Goal: Task Accomplishment & Management: Use online tool/utility

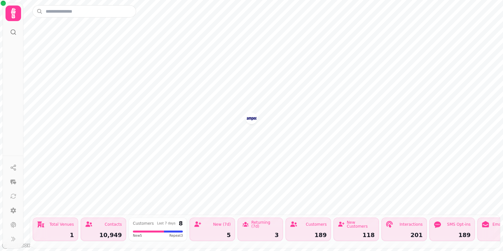
click at [14, 8] on icon at bounding box center [13, 13] width 5 height 10
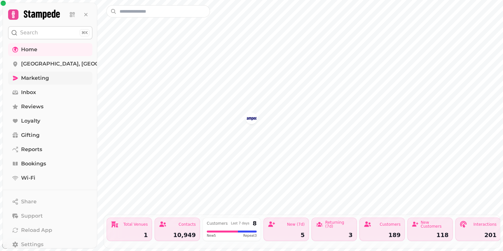
click at [40, 80] on span "Marketing" at bounding box center [35, 78] width 28 height 8
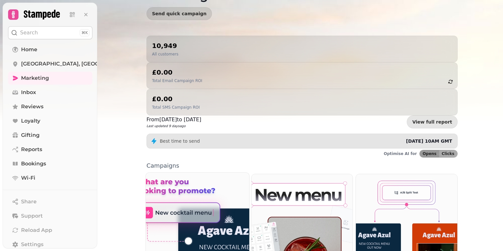
scroll to position [130, 0]
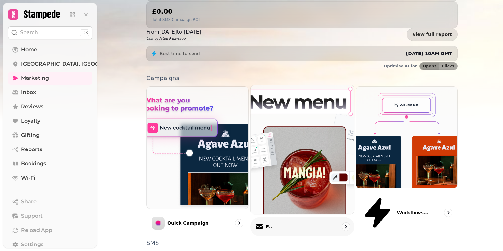
click at [290, 217] on div "Email" at bounding box center [302, 226] width 104 height 19
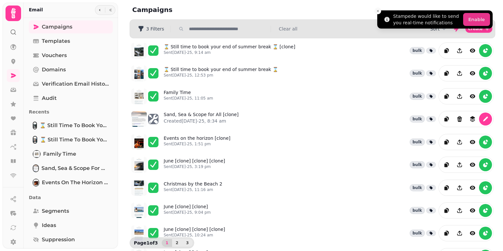
click at [485, 22] on button "Enable" at bounding box center [476, 19] width 27 height 13
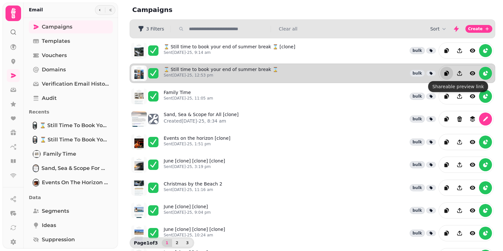
click at [444, 73] on icon "duplicate" at bounding box center [446, 73] width 6 height 6
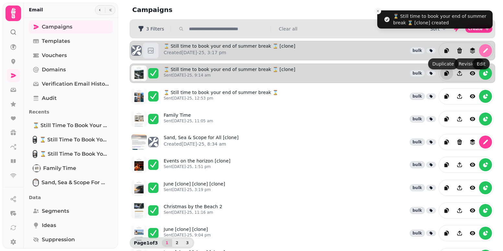
click at [484, 47] on button "edit" at bounding box center [485, 50] width 13 height 13
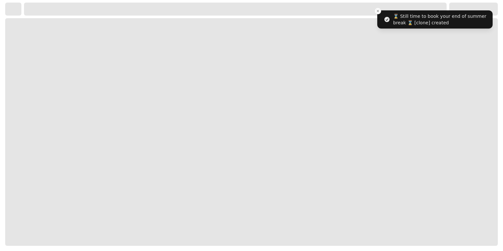
select select "**********"
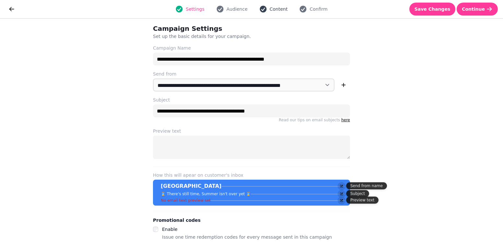
click at [280, 8] on span "Content" at bounding box center [279, 9] width 18 height 6
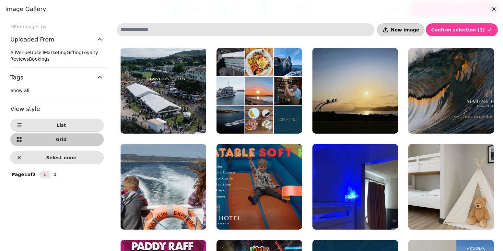
click at [411, 26] on button "New image" at bounding box center [401, 29] width 48 height 13
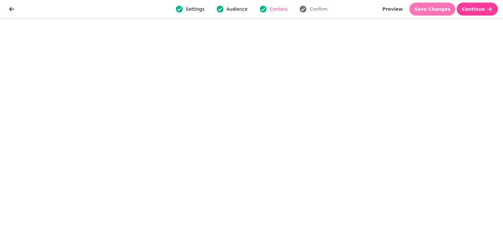
click at [444, 9] on span "Save Changes" at bounding box center [432, 9] width 36 height 5
click at [437, 4] on button "Save Changes" at bounding box center [432, 9] width 46 height 13
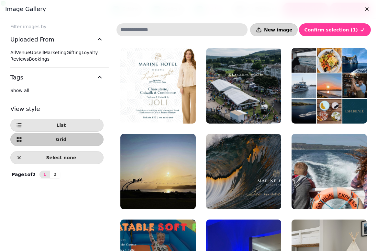
click at [261, 28] on icon "button" at bounding box center [260, 30] width 4 height 4
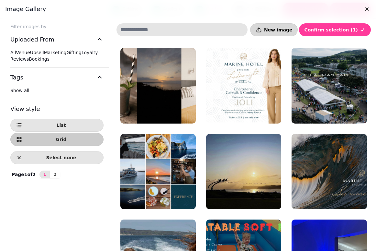
click at [280, 30] on span "New image" at bounding box center [278, 30] width 28 height 5
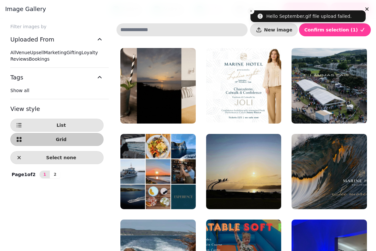
click at [251, 11] on h3 "Image gallery" at bounding box center [188, 9] width 366 height 8
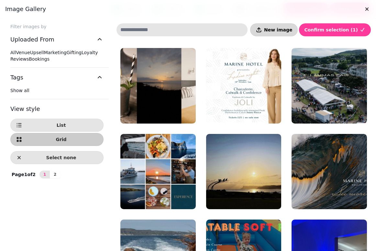
click at [289, 29] on span "New image" at bounding box center [278, 30] width 28 height 5
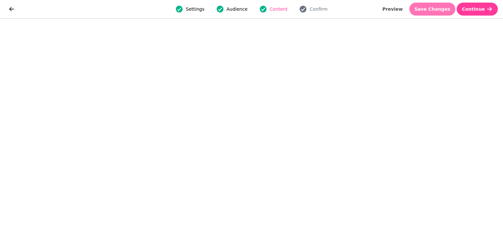
click at [436, 14] on button "Save Changes" at bounding box center [432, 9] width 46 height 13
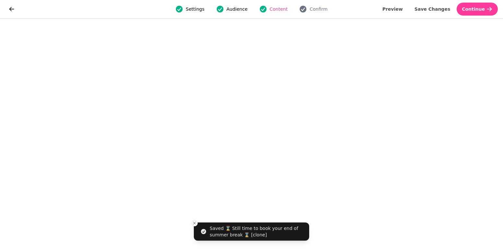
click at [230, 11] on span "Audience" at bounding box center [236, 9] width 21 height 6
select select "***"
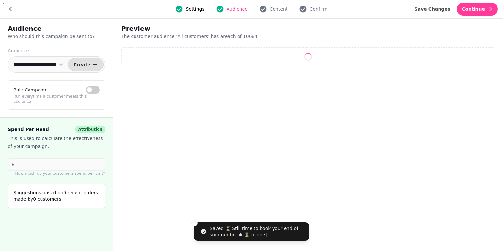
click at [183, 8] on icon "button" at bounding box center [179, 9] width 7 height 7
select select "**********"
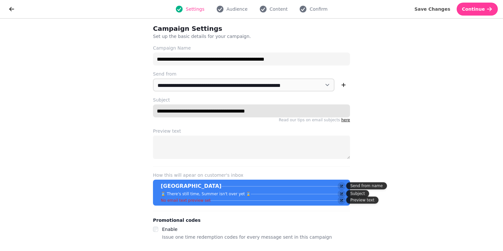
drag, startPoint x: 265, startPoint y: 112, endPoint x: 162, endPoint y: 111, distance: 102.7
click at [162, 111] on input "**********" at bounding box center [251, 110] width 197 height 13
type input "**********"
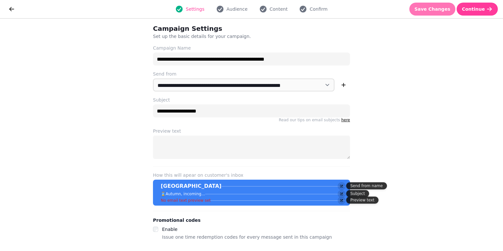
click at [432, 7] on span "Save Changes" at bounding box center [432, 9] width 36 height 5
click at [441, 9] on span "Save Changes" at bounding box center [432, 9] width 36 height 5
